Goal: Task Accomplishment & Management: Complete application form

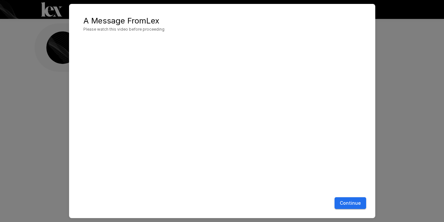
click at [351, 206] on button "Continue" at bounding box center [350, 203] width 32 height 12
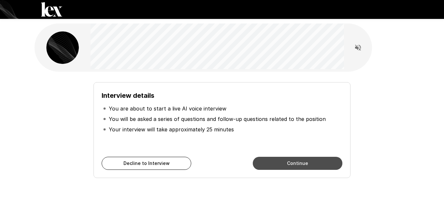
click at [319, 167] on button "Continue" at bounding box center [298, 163] width 90 height 13
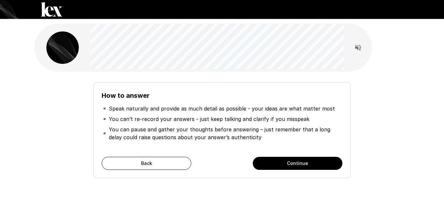
click at [299, 165] on button "Continue" at bounding box center [298, 163] width 90 height 13
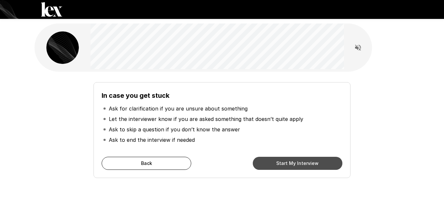
click at [315, 164] on button "Start My Interview" at bounding box center [298, 163] width 90 height 13
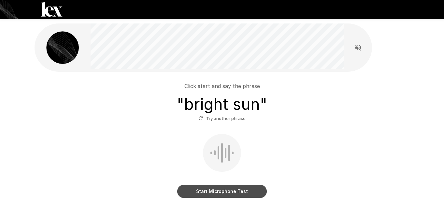
click at [239, 193] on button "Start Microphone Test" at bounding box center [222, 191] width 90 height 13
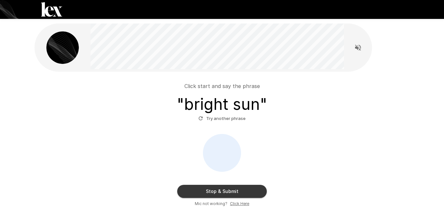
click at [224, 193] on button "Stop & Submit" at bounding box center [222, 191] width 90 height 13
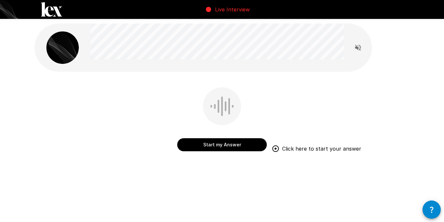
click at [229, 145] on button "Start my Answer" at bounding box center [222, 144] width 90 height 13
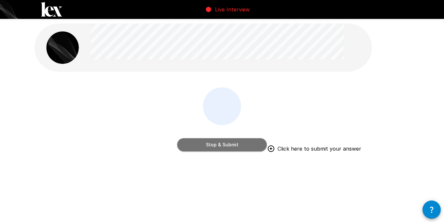
click at [228, 145] on button "Stop & Submit" at bounding box center [222, 144] width 90 height 13
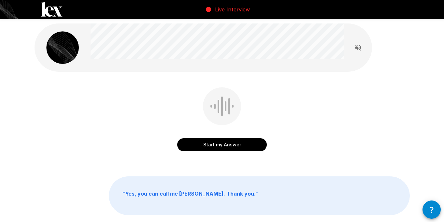
click at [227, 145] on button "Start my Answer" at bounding box center [222, 144] width 90 height 13
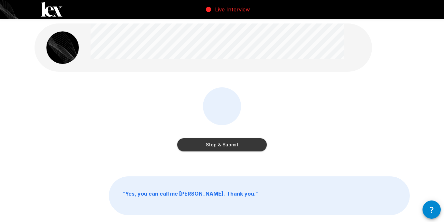
click at [224, 146] on button "Stop & Submit" at bounding box center [222, 144] width 90 height 13
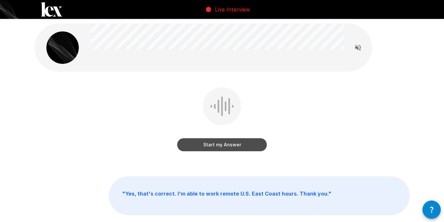
click at [226, 145] on button "Start my Answer" at bounding box center [222, 144] width 90 height 13
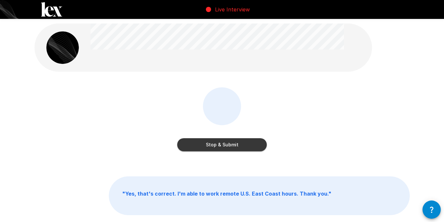
click at [225, 145] on button "Stop & Submit" at bounding box center [222, 144] width 90 height 13
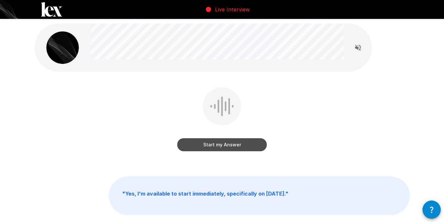
click at [224, 146] on button "Start my Answer" at bounding box center [222, 144] width 90 height 13
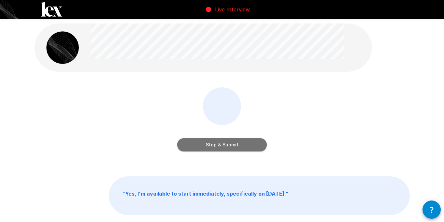
click at [223, 145] on button "Stop & Submit" at bounding box center [222, 144] width 90 height 13
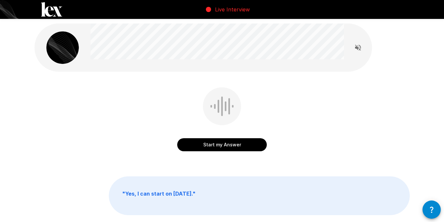
click at [225, 143] on button "Start my Answer" at bounding box center [222, 144] width 90 height 13
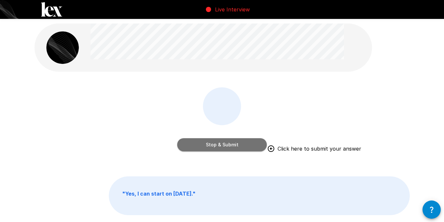
click at [225, 146] on button "Stop & Submit" at bounding box center [222, 144] width 90 height 13
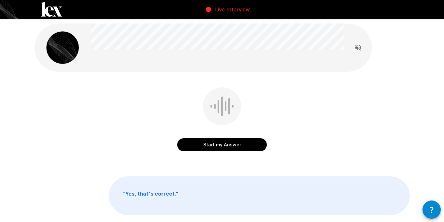
click at [229, 146] on button "Start my Answer" at bounding box center [222, 144] width 90 height 13
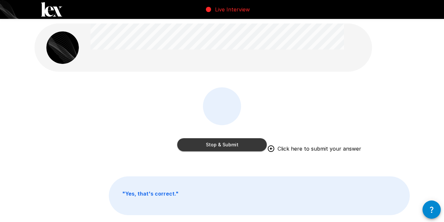
click at [219, 146] on button "Stop & Submit" at bounding box center [222, 144] width 90 height 13
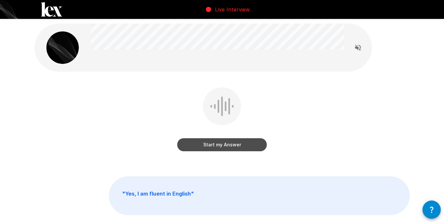
click at [231, 144] on button "Start my Answer" at bounding box center [222, 144] width 90 height 13
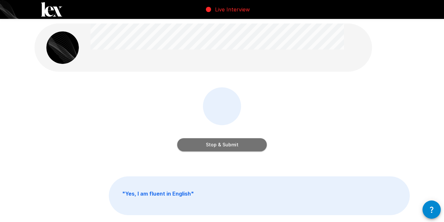
click at [230, 147] on button "Stop & Submit" at bounding box center [222, 144] width 90 height 13
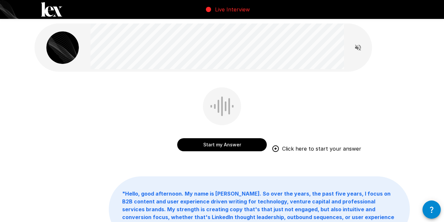
click at [228, 146] on button "Start my Answer" at bounding box center [222, 144] width 90 height 13
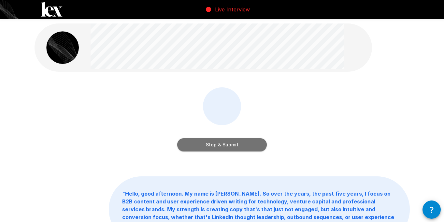
click at [231, 147] on button "Stop & Submit" at bounding box center [222, 144] width 90 height 13
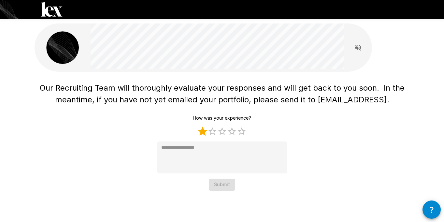
click at [204, 135] on label "1 Star" at bounding box center [203, 131] width 10 height 10
click at [211, 132] on label "2 Stars" at bounding box center [212, 131] width 10 height 10
click at [221, 132] on label "3 Stars" at bounding box center [222, 131] width 10 height 10
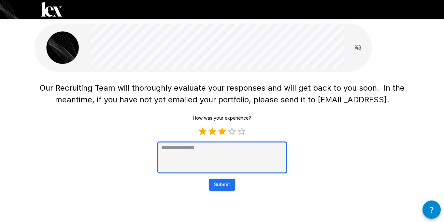
click at [195, 148] on textarea at bounding box center [222, 157] width 130 height 32
type textarea "*"
